Goal: Navigation & Orientation: Find specific page/section

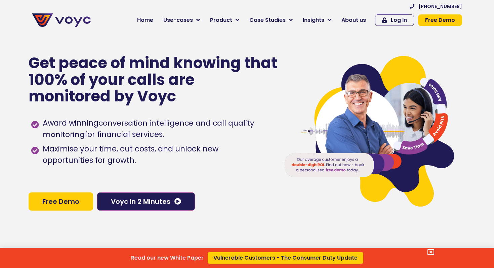
click at [351, 18] on div "Read our new White Paper Vulnerable Customers - The Consumer Duty Update" at bounding box center [247, 134] width 494 height 268
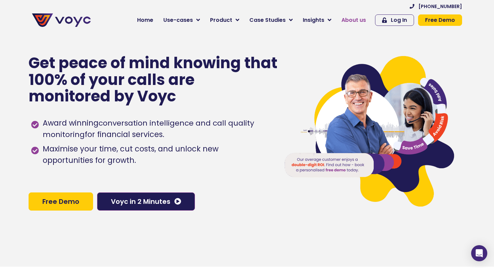
click at [349, 21] on span "About us" at bounding box center [354, 20] width 25 height 8
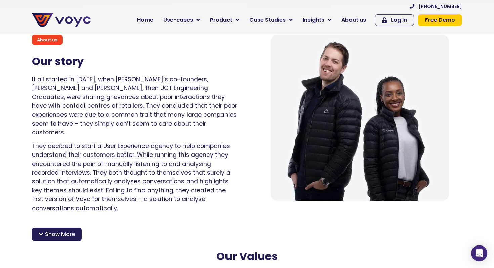
scroll to position [452, 0]
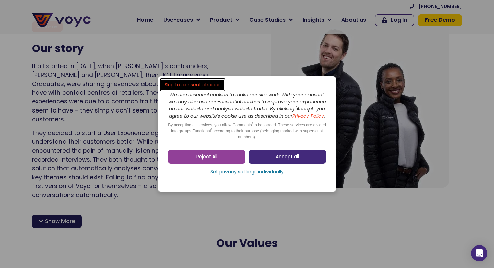
click at [277, 159] on span "Accept all" at bounding box center [288, 157] width 24 height 7
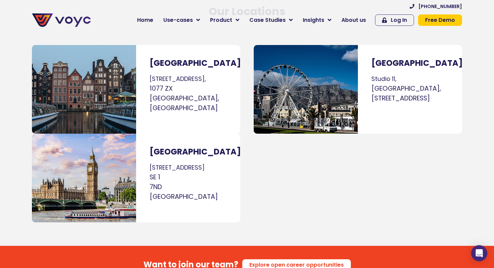
scroll to position [3805, 0]
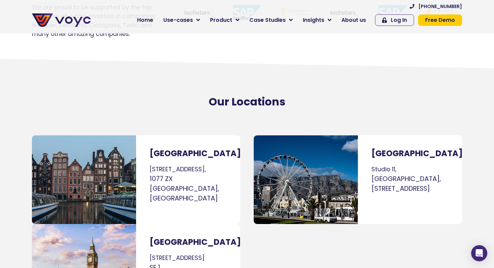
click at [66, 19] on img at bounding box center [61, 19] width 59 height 13
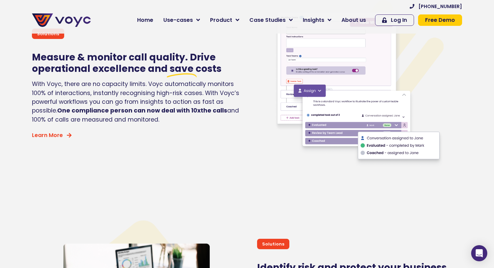
scroll to position [1333, 0]
click at [347, 15] on link "About us" at bounding box center [354, 19] width 35 height 13
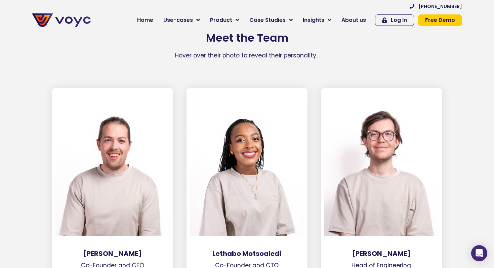
scroll to position [890, 0]
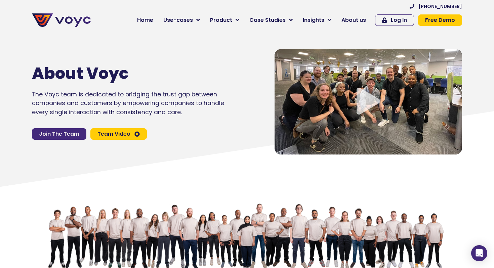
click at [64, 134] on span "Join The Team" at bounding box center [59, 133] width 40 height 5
